Goal: Participate in discussion: Engage in conversation with other users on a specific topic

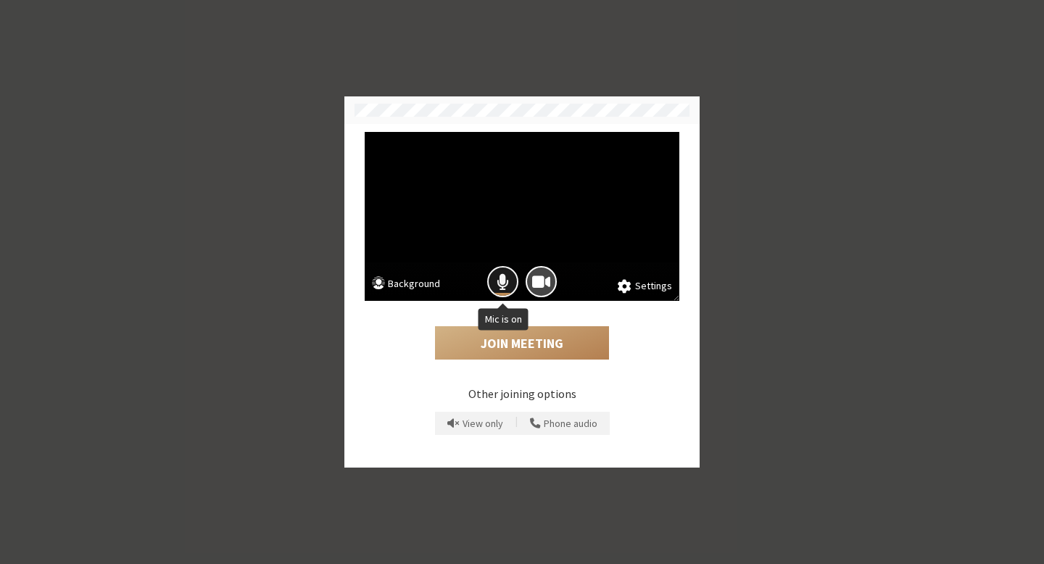
click at [491, 286] on button "Mic is on" at bounding box center [502, 281] width 31 height 31
click at [530, 341] on button "Join Meeting" at bounding box center [522, 342] width 174 height 33
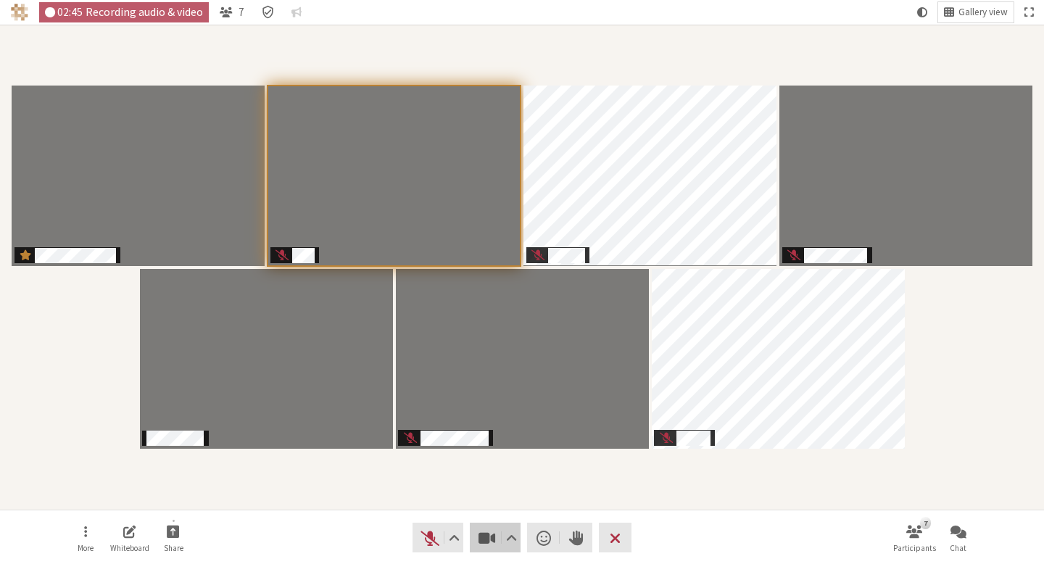
click at [481, 541] on span "Stop video (⌘+Shift+V)" at bounding box center [487, 538] width 20 height 20
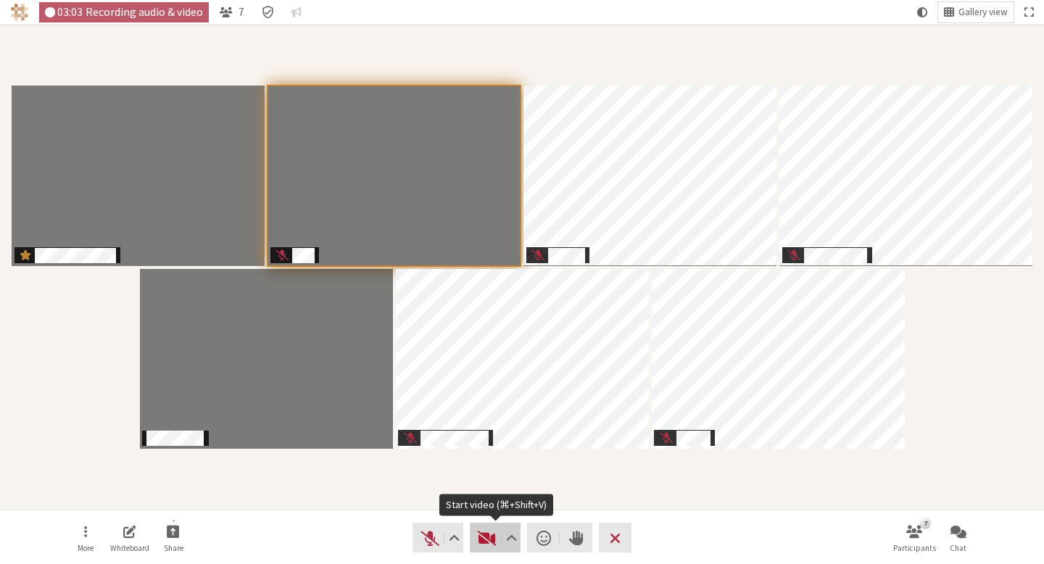
click at [483, 542] on span "Start video (⌘+Shift+V)" at bounding box center [487, 538] width 20 height 20
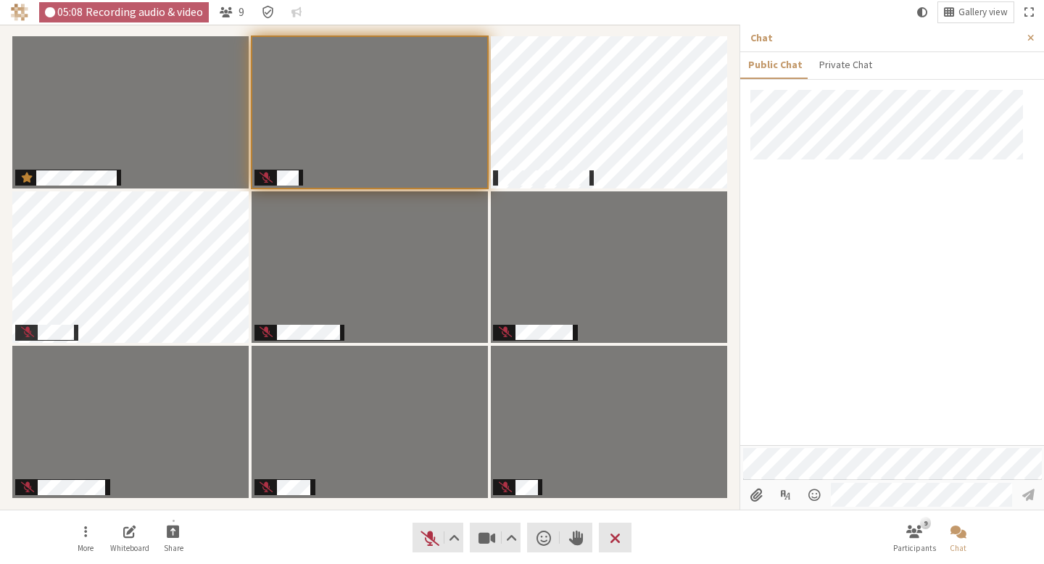
click at [928, 274] on div at bounding box center [892, 267] width 304 height 355
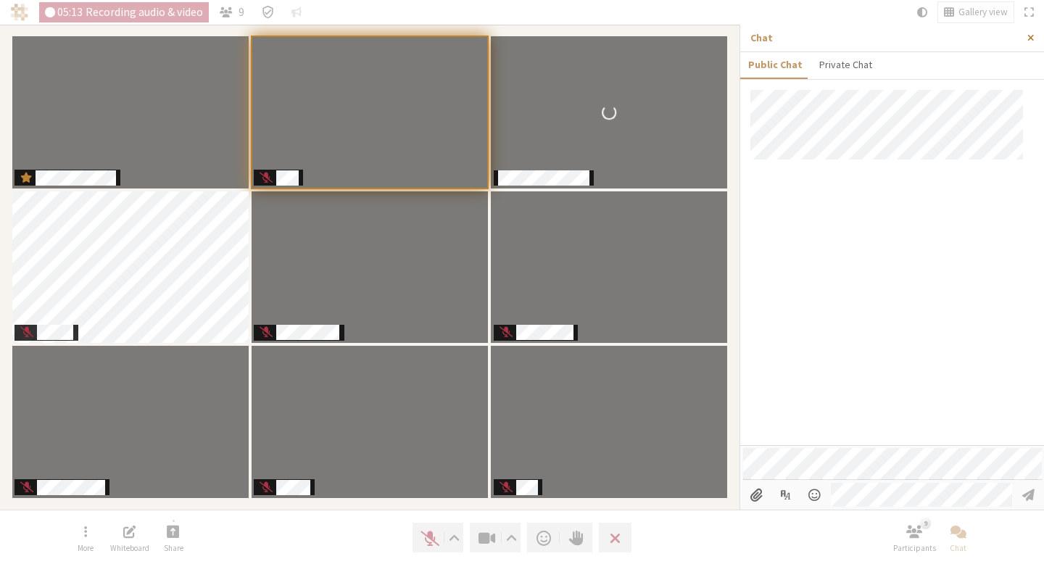
click at [1023, 41] on button "Close sidebar" at bounding box center [1030, 38] width 27 height 27
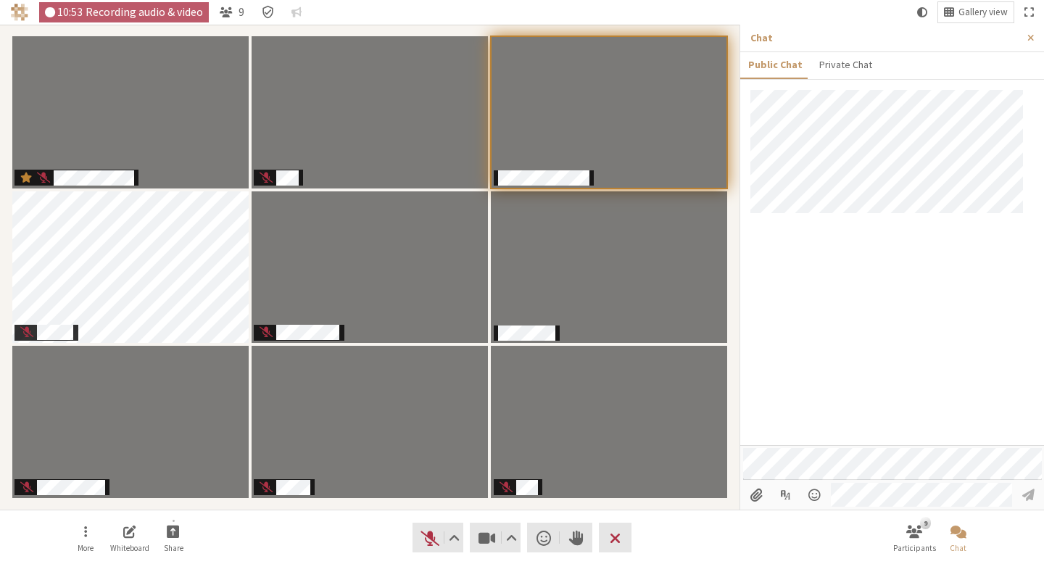
click at [938, 282] on div at bounding box center [892, 267] width 304 height 355
click at [1028, 43] on button "Close sidebar" at bounding box center [1030, 38] width 27 height 27
click at [895, 343] on div at bounding box center [892, 267] width 304 height 355
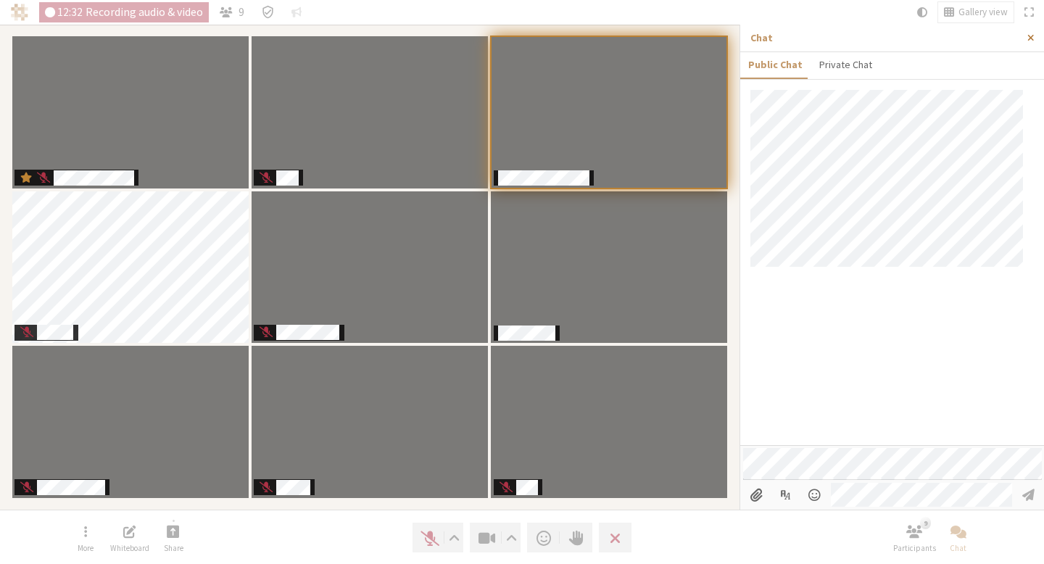
click at [1020, 39] on button "Close sidebar" at bounding box center [1030, 38] width 27 height 27
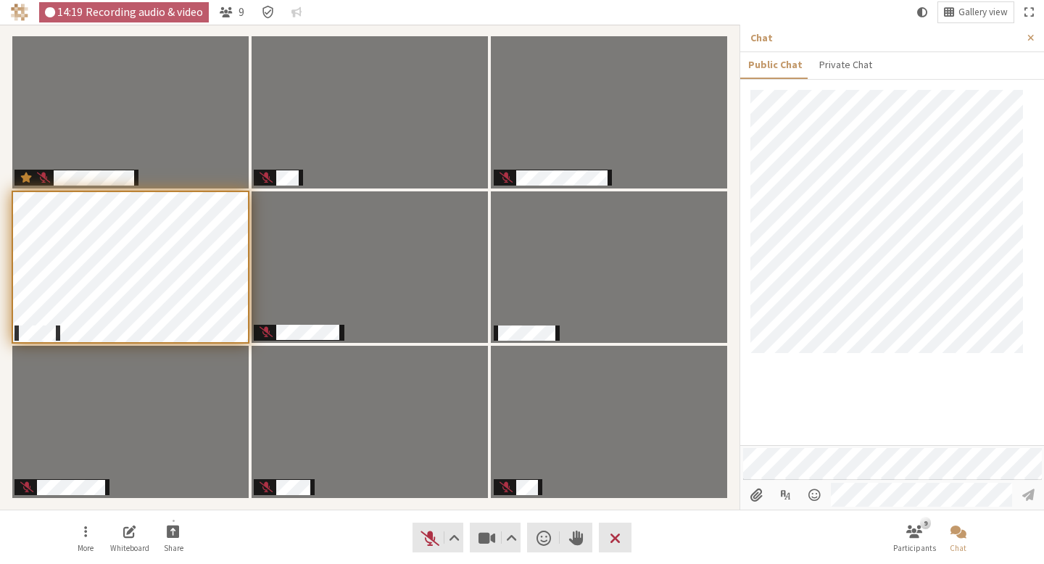
click at [867, 402] on div at bounding box center [892, 267] width 304 height 355
click at [1033, 46] on button "Close sidebar" at bounding box center [1030, 38] width 27 height 27
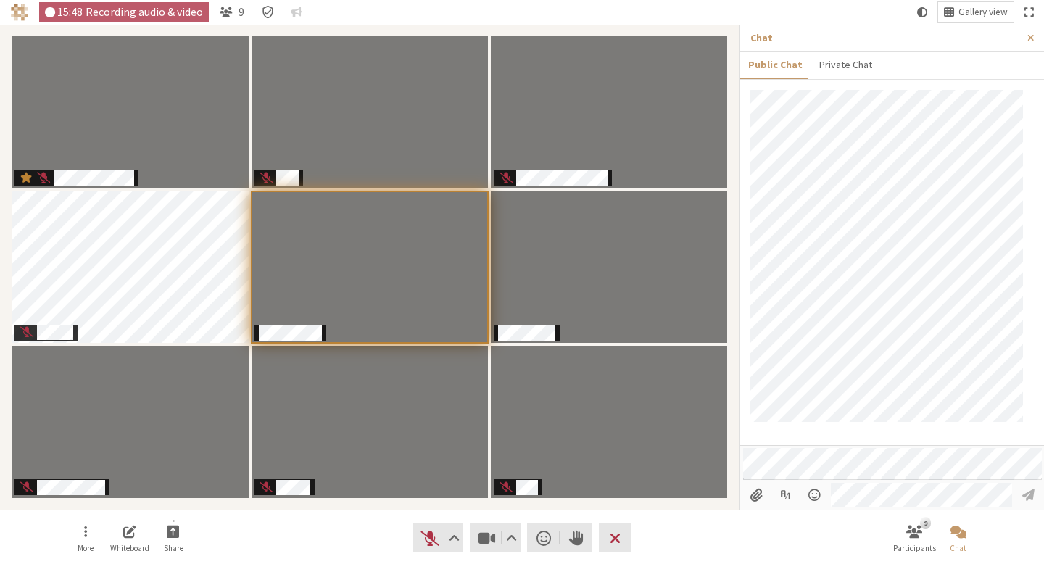
click at [1018, 59] on ul "Public Chat Private Chat" at bounding box center [892, 64] width 304 height 25
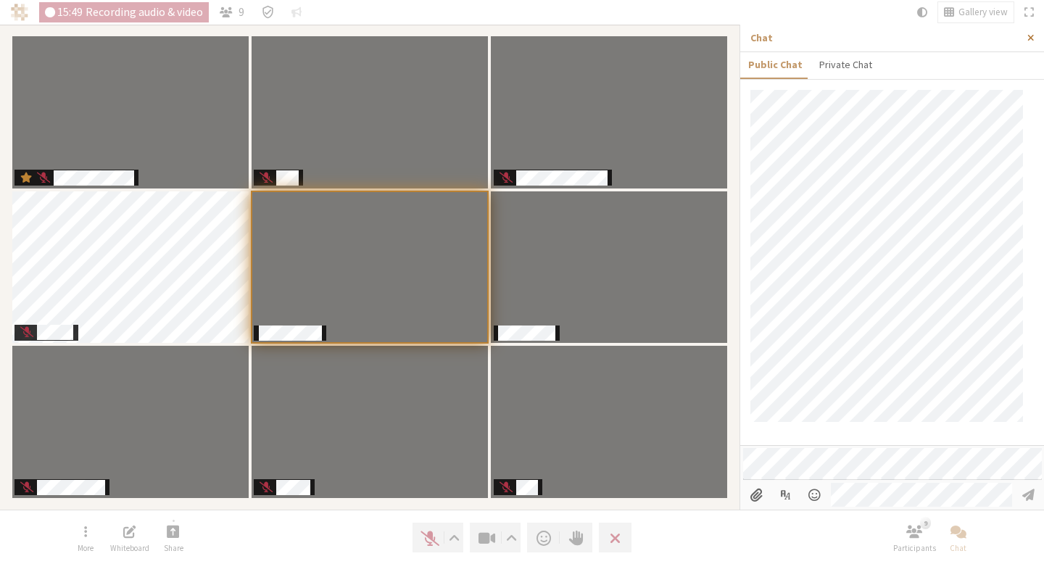
click at [1027, 41] on span "Close sidebar" at bounding box center [1030, 38] width 7 height 11
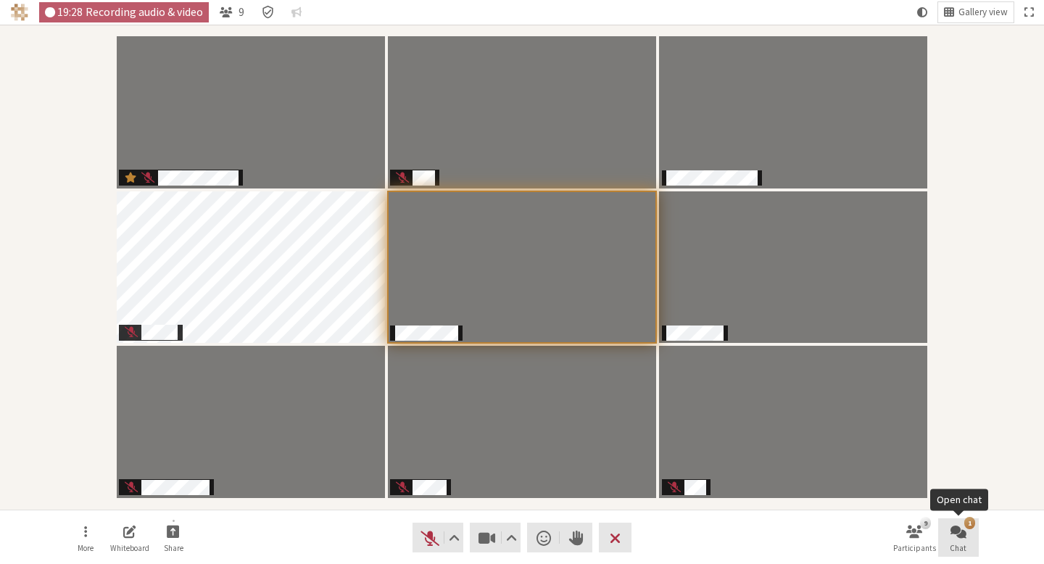
click at [973, 535] on button "1 Chat" at bounding box center [958, 537] width 41 height 39
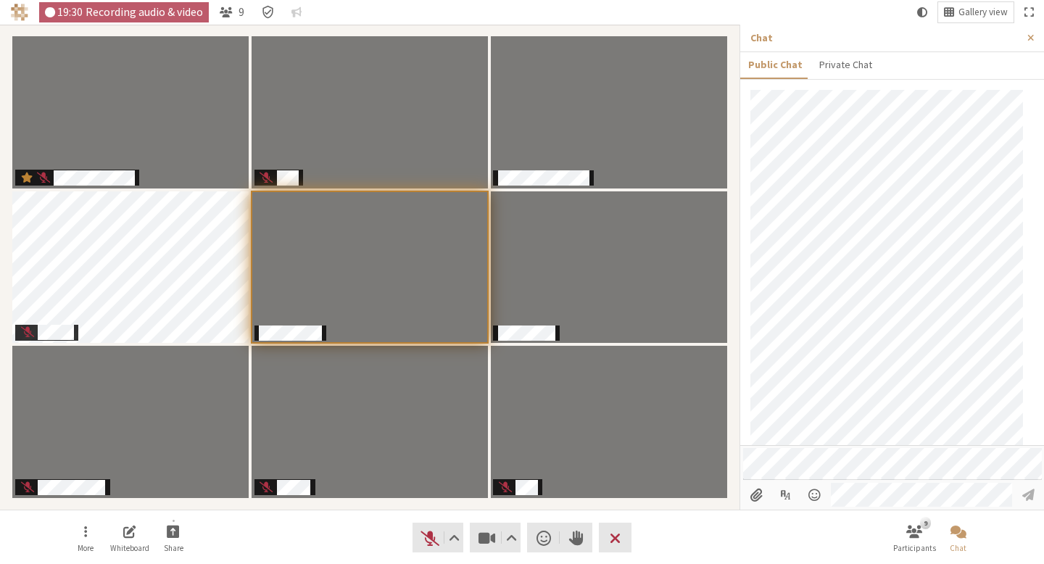
scroll to position [158, 0]
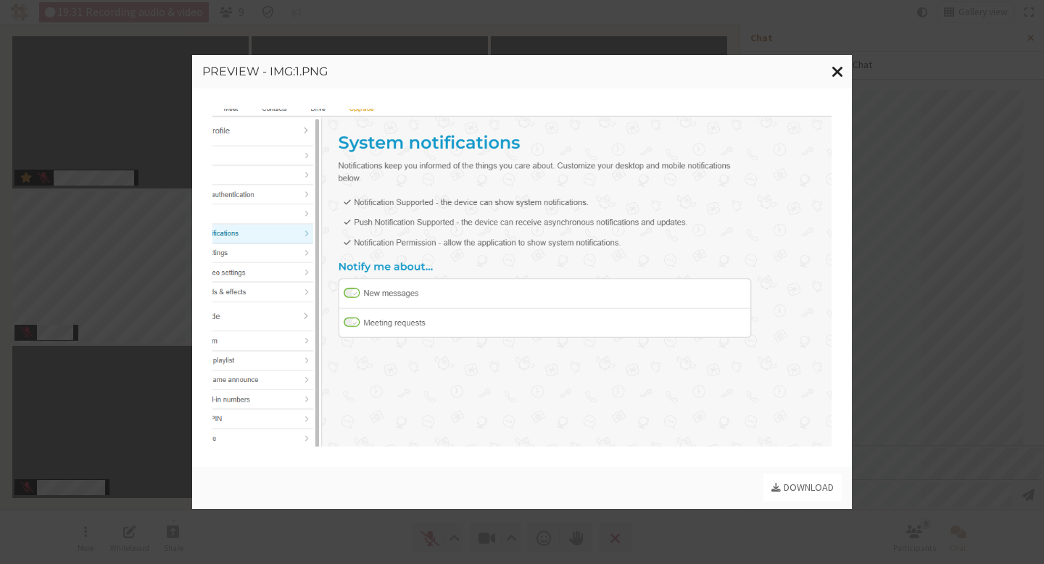
click at [836, 77] on span "Close modal" at bounding box center [837, 71] width 12 height 18
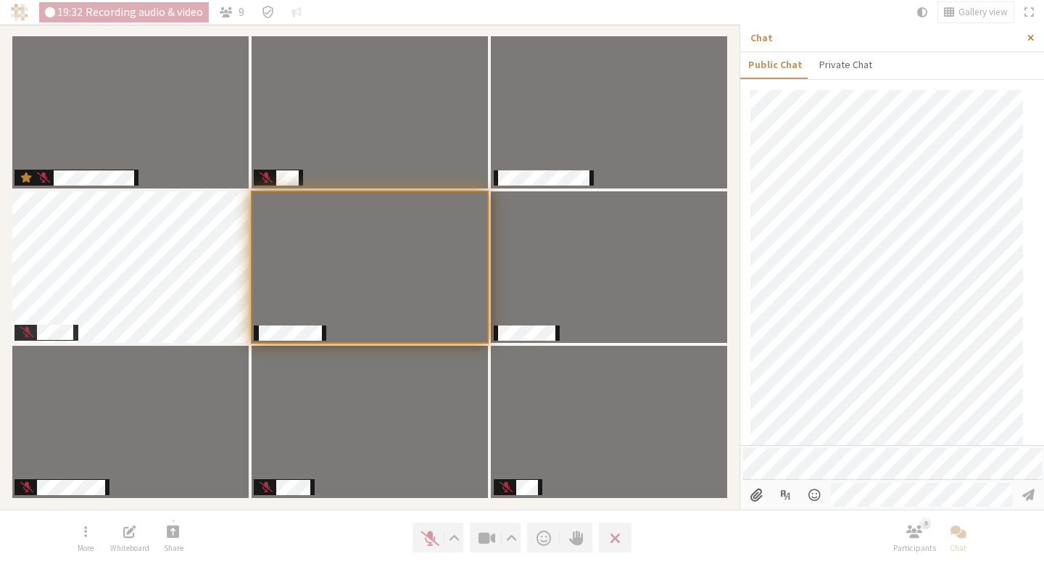
click at [1028, 43] on button "Close sidebar" at bounding box center [1030, 38] width 27 height 27
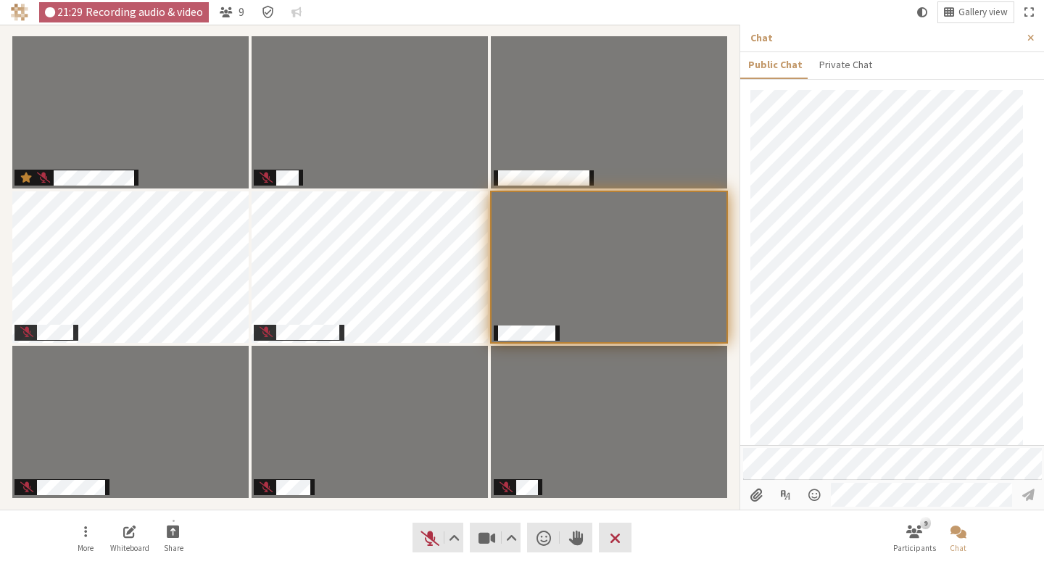
scroll to position [227, 0]
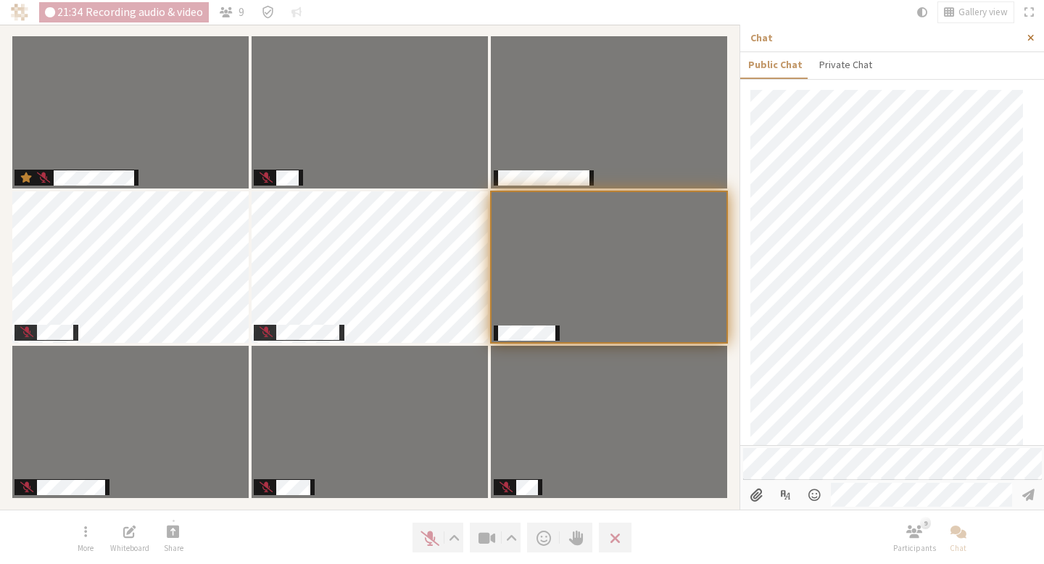
click at [1031, 36] on span "Close sidebar" at bounding box center [1030, 38] width 7 height 11
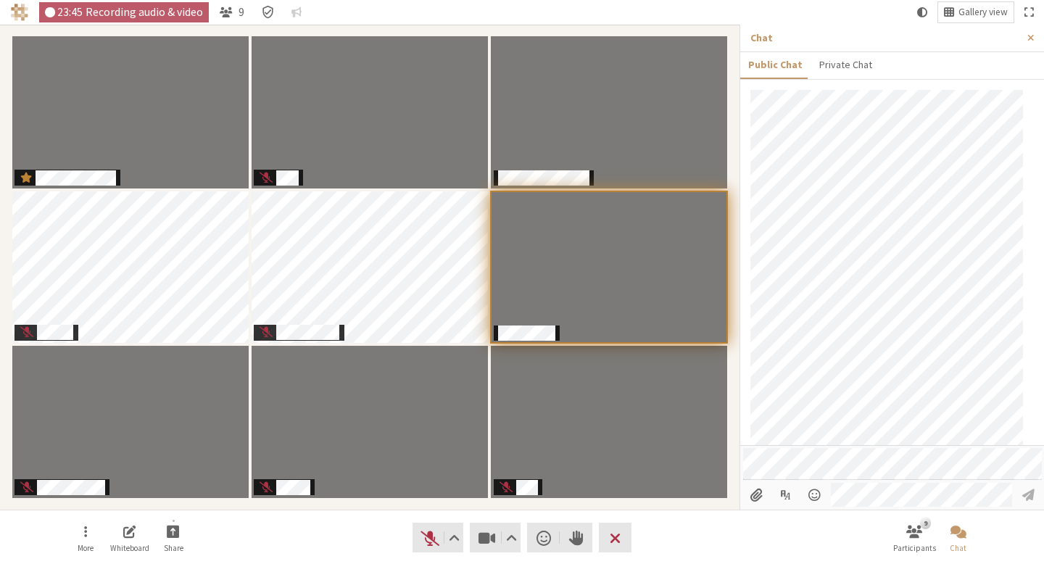
scroll to position [296, 0]
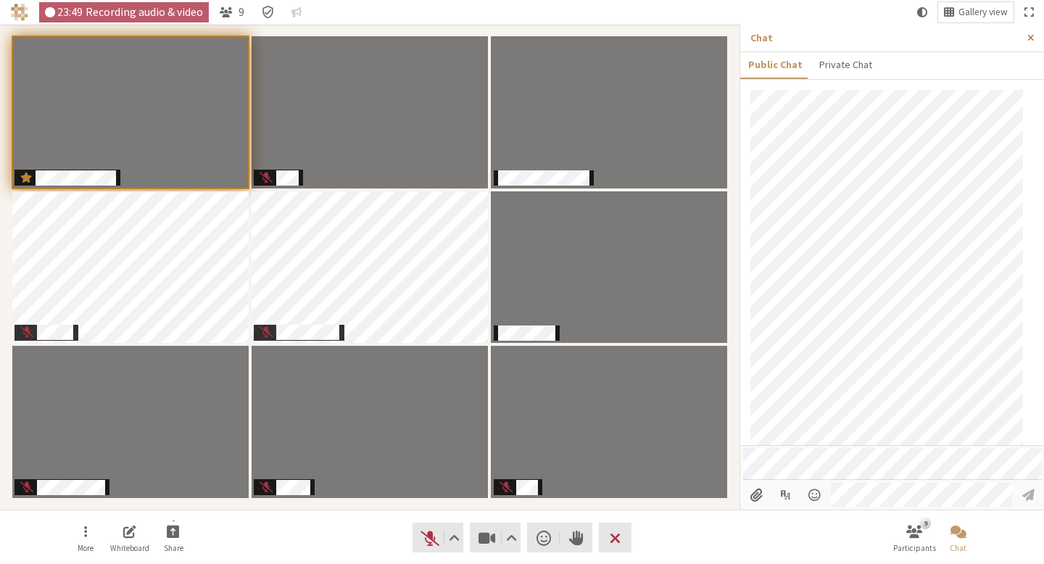
click at [1030, 33] on span "Close sidebar" at bounding box center [1030, 38] width 7 height 11
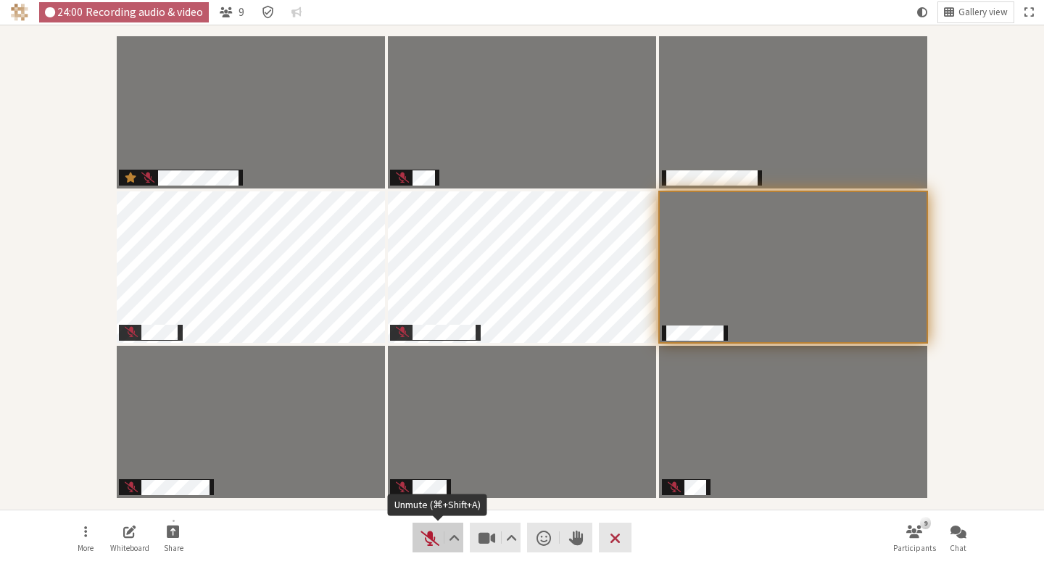
click at [432, 531] on span "Unmute (⌘+Shift+A)" at bounding box center [430, 538] width 20 height 20
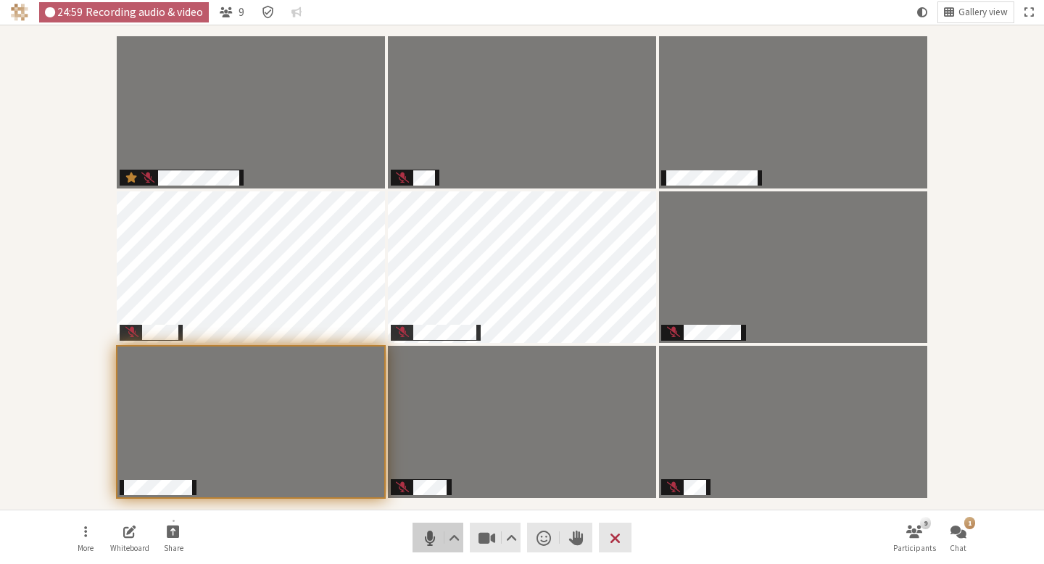
click at [428, 534] on span "Mute (⌘+Shift+A)" at bounding box center [430, 538] width 20 height 20
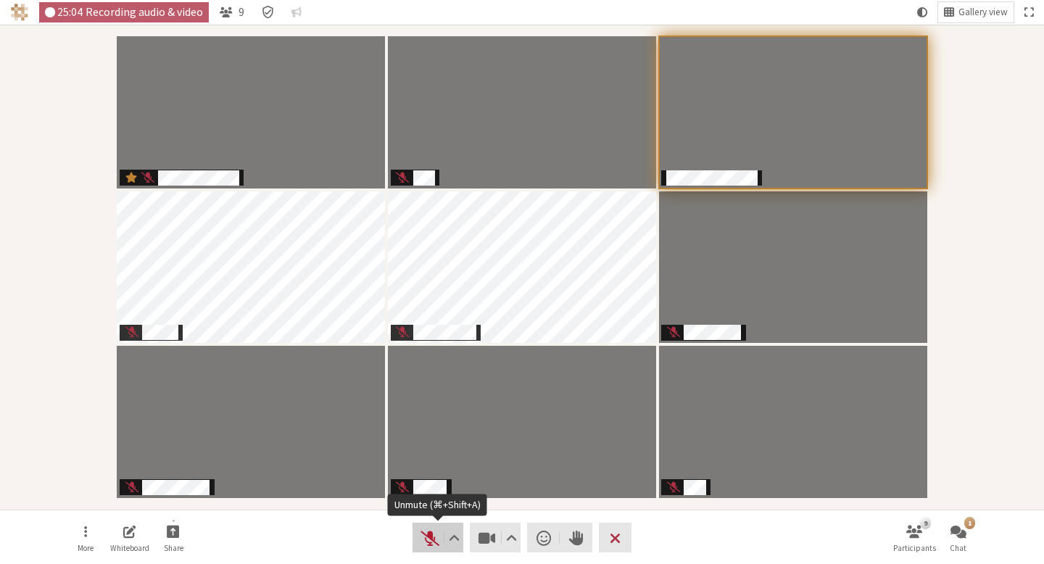
click at [426, 539] on span "Unmute (⌘+Shift+A)" at bounding box center [430, 538] width 20 height 20
click at [426, 534] on span "Mute (⌘+Shift+A)" at bounding box center [430, 538] width 20 height 20
click at [970, 541] on button "3 Chat" at bounding box center [958, 537] width 41 height 39
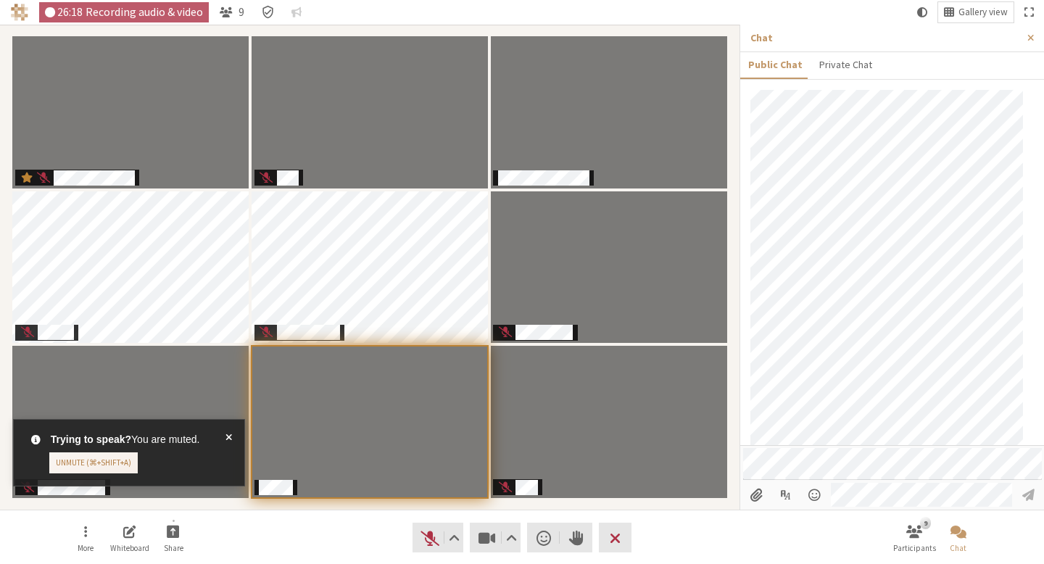
scroll to position [502, 0]
click at [1023, 45] on button "Close sidebar" at bounding box center [1030, 38] width 27 height 27
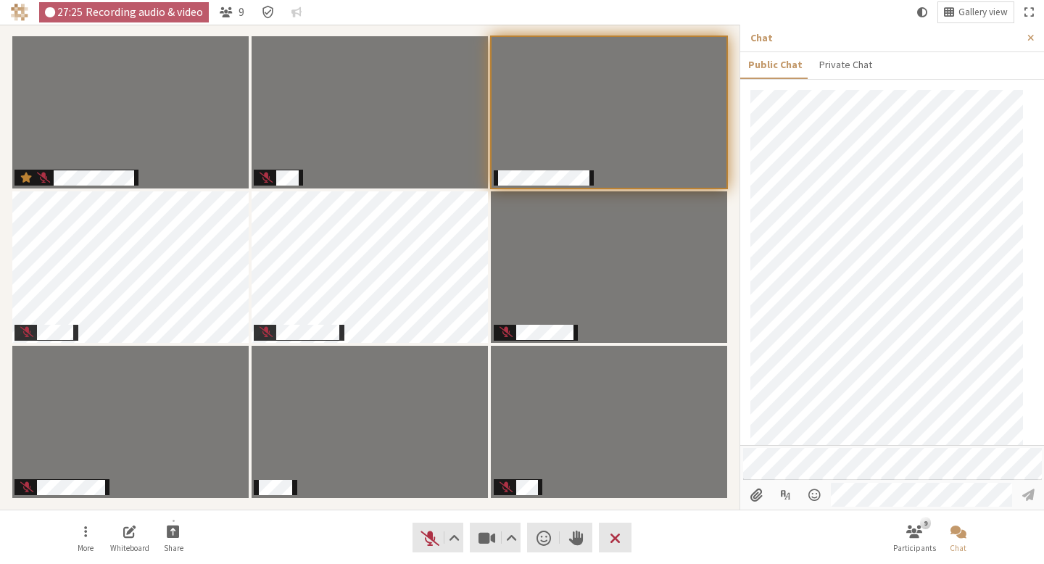
scroll to position [556, 0]
click at [1025, 38] on button "Close sidebar" at bounding box center [1030, 38] width 27 height 27
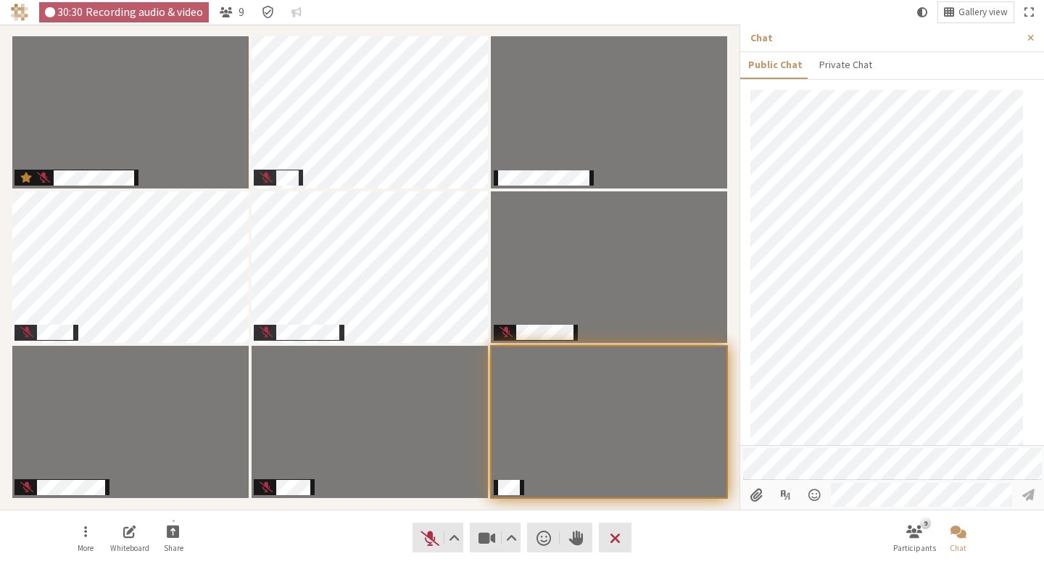
scroll to position [609, 0]
click at [1034, 38] on button "Close sidebar" at bounding box center [1030, 38] width 27 height 27
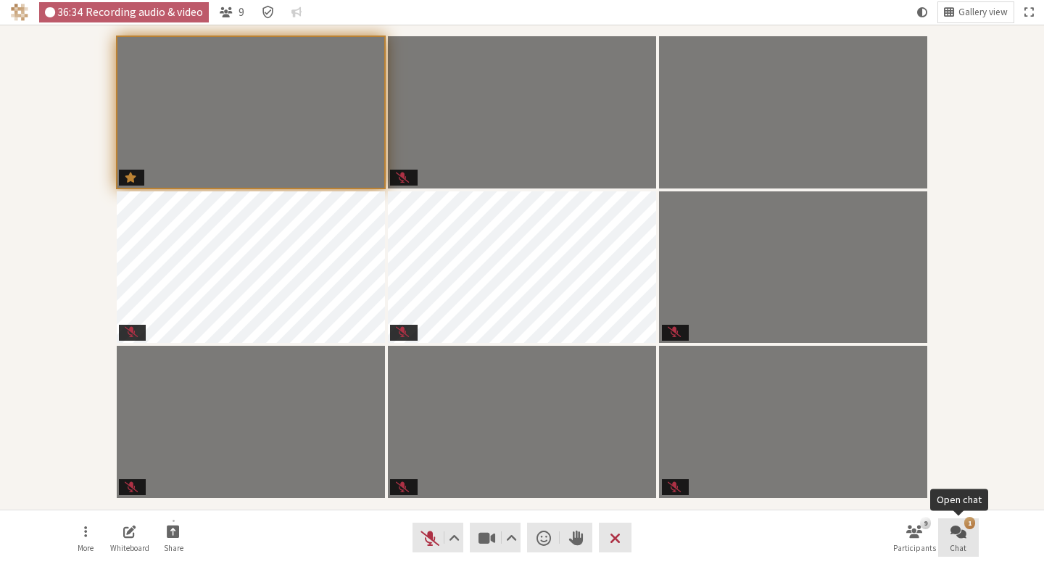
click at [967, 534] on button "1 Chat" at bounding box center [958, 537] width 41 height 39
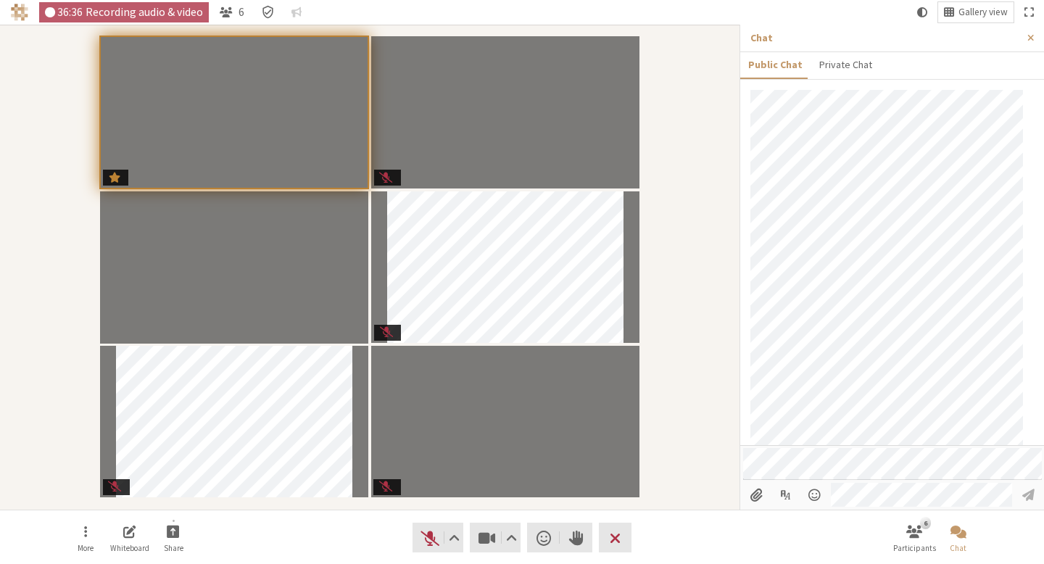
scroll to position [694, 0]
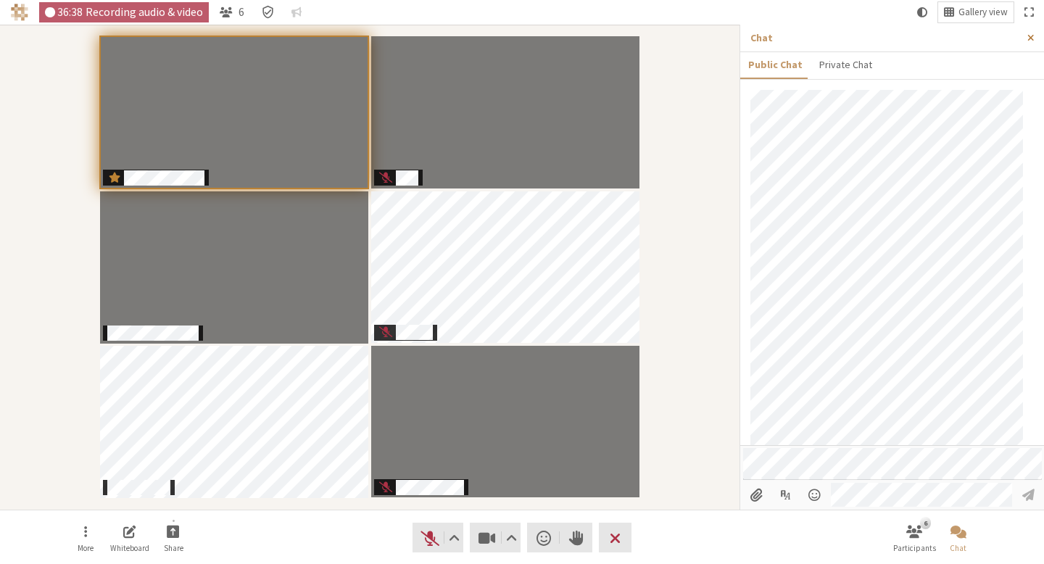
click at [1032, 46] on button "Close sidebar" at bounding box center [1030, 38] width 27 height 27
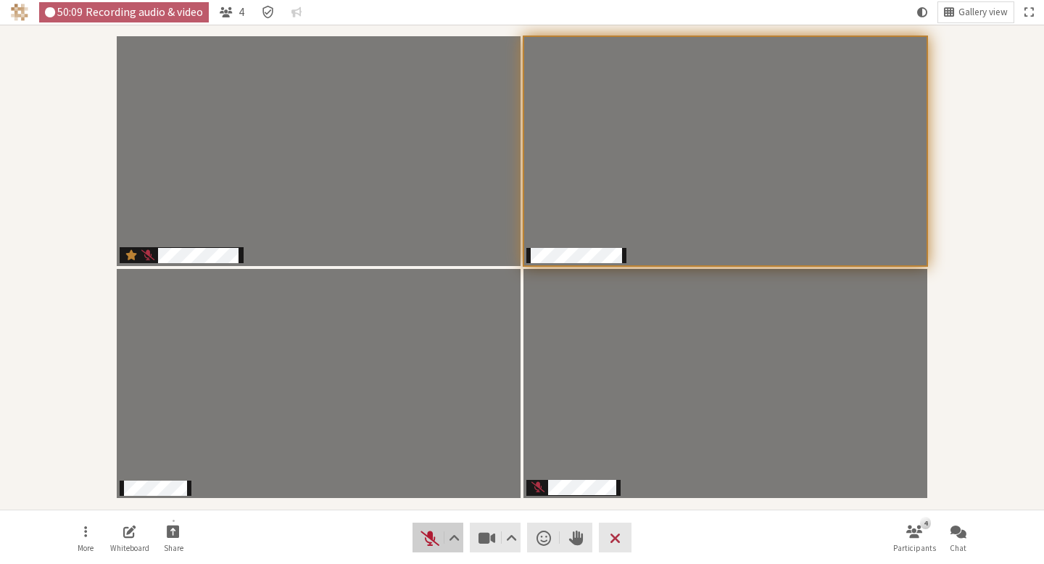
click at [421, 530] on span "Unmute (⌘+Shift+A)" at bounding box center [430, 538] width 20 height 20
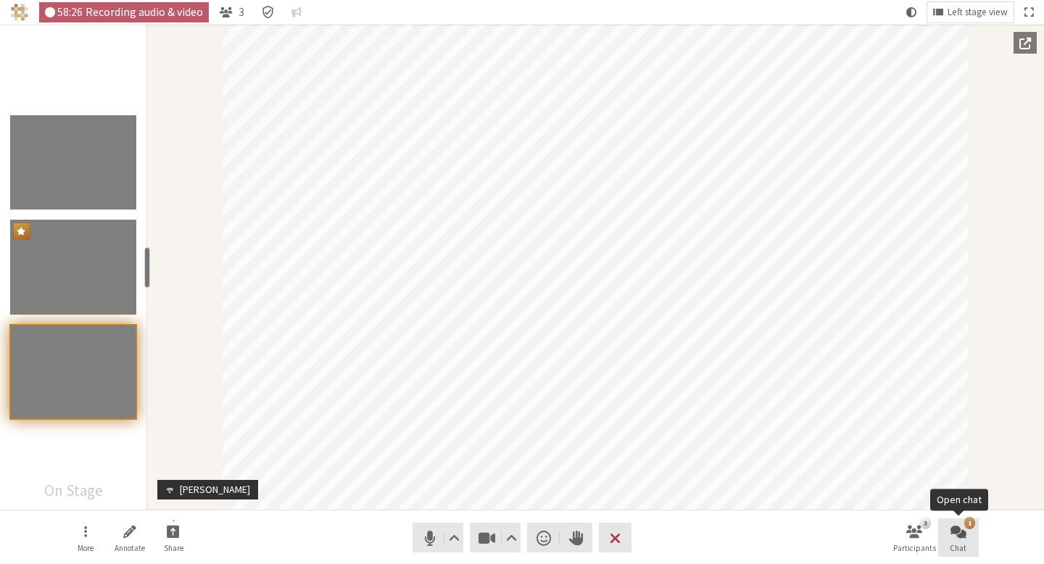
click at [957, 536] on span "Open chat" at bounding box center [958, 531] width 16 height 17
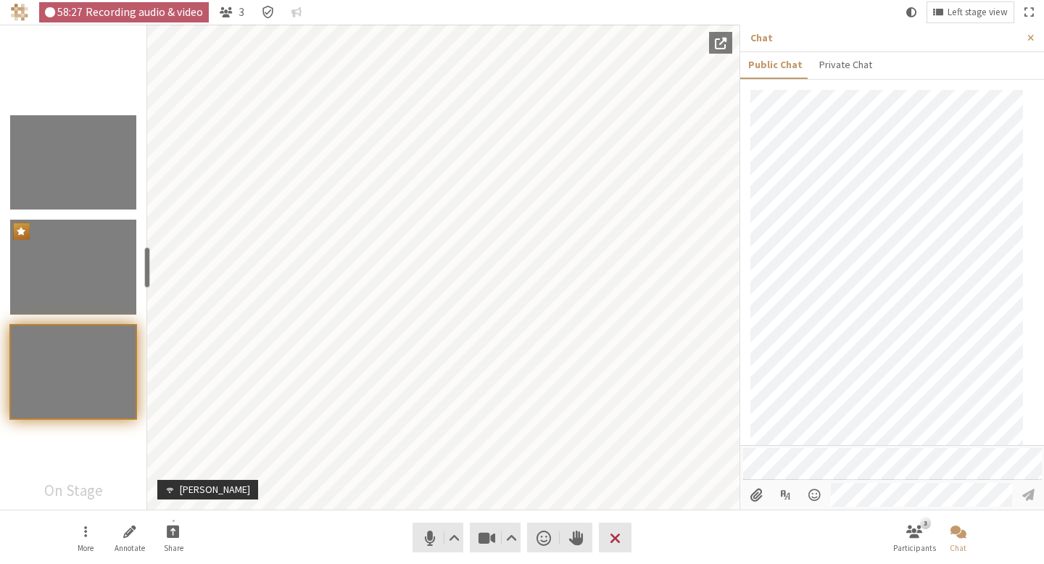
scroll to position [762, 0]
click at [1032, 38] on span "Close sidebar" at bounding box center [1030, 38] width 7 height 11
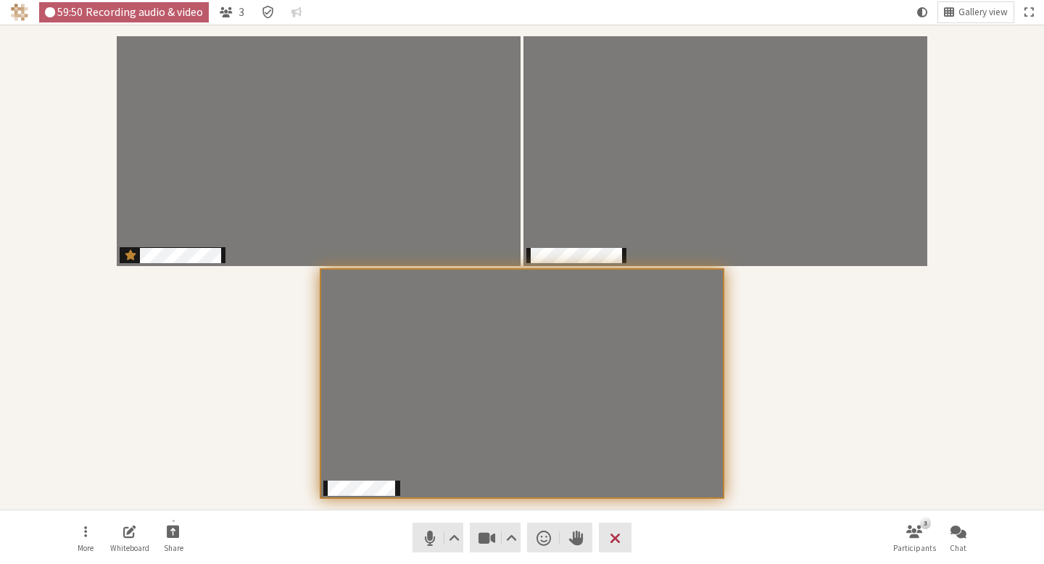
click at [785, 345] on div "Participants" at bounding box center [521, 267] width 1023 height 465
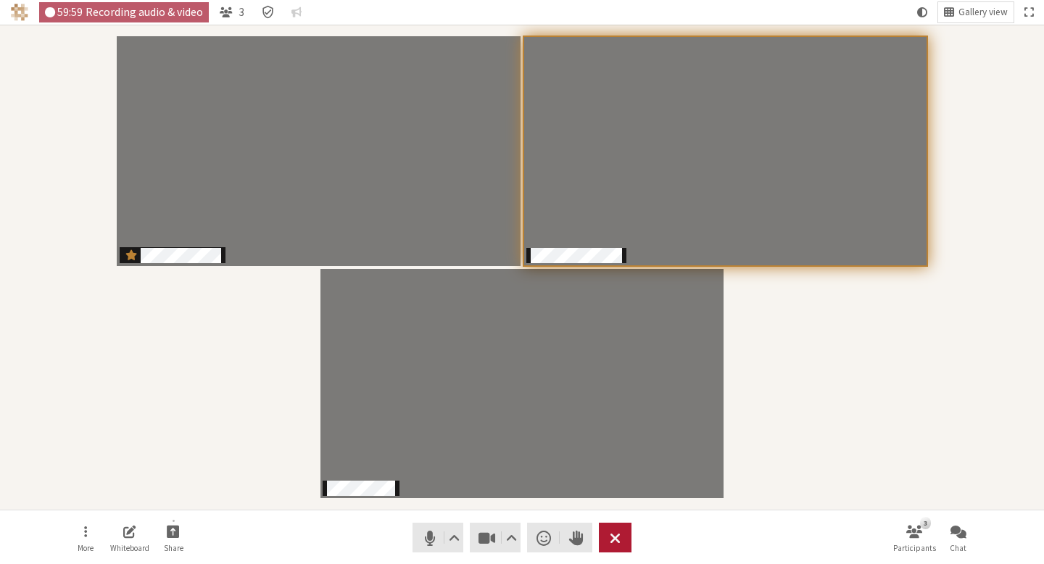
click at [616, 532] on span "Leave meeting" at bounding box center [614, 538] width 11 height 20
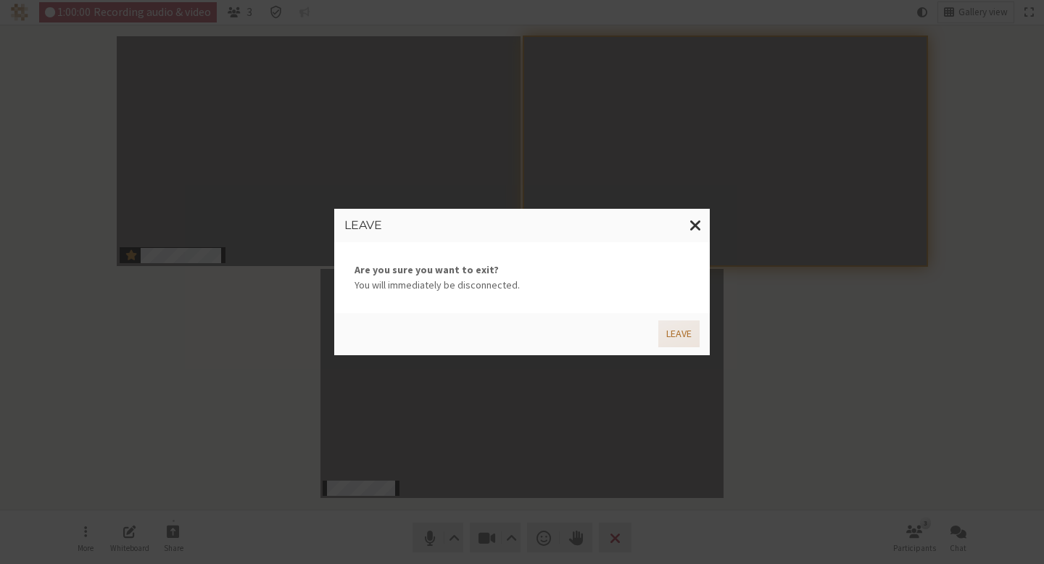
click at [683, 330] on button "Leave" at bounding box center [678, 333] width 41 height 27
